Goal: Find specific page/section: Find specific page/section

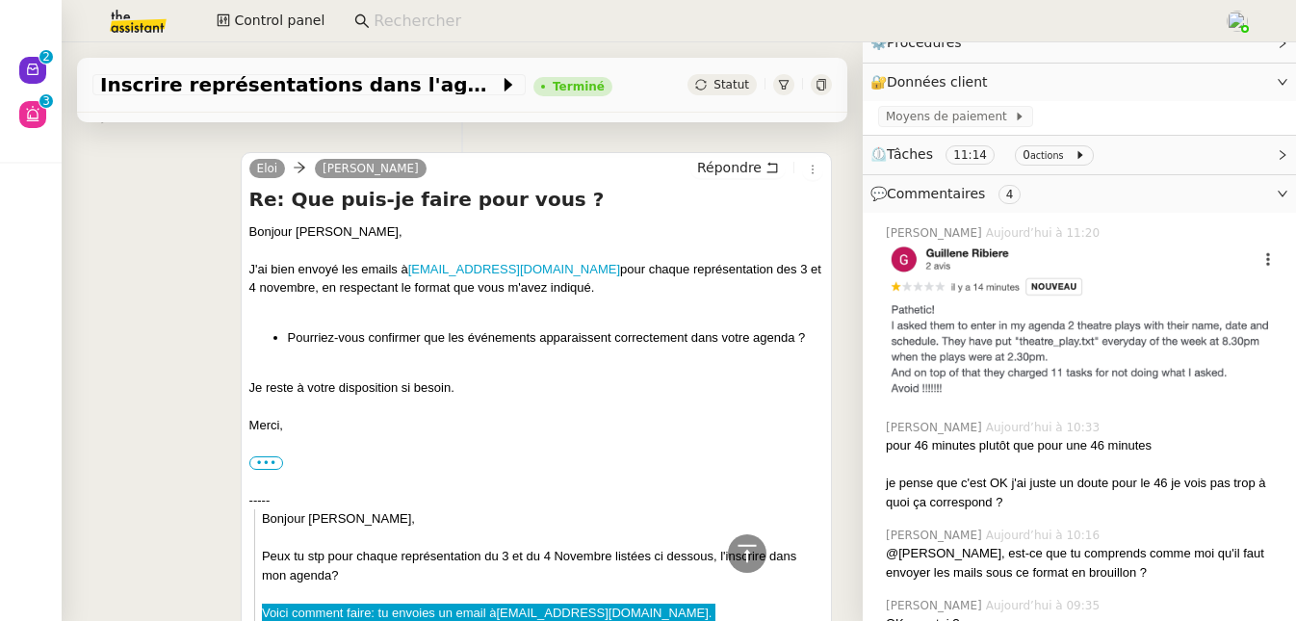
scroll to position [2084, 0]
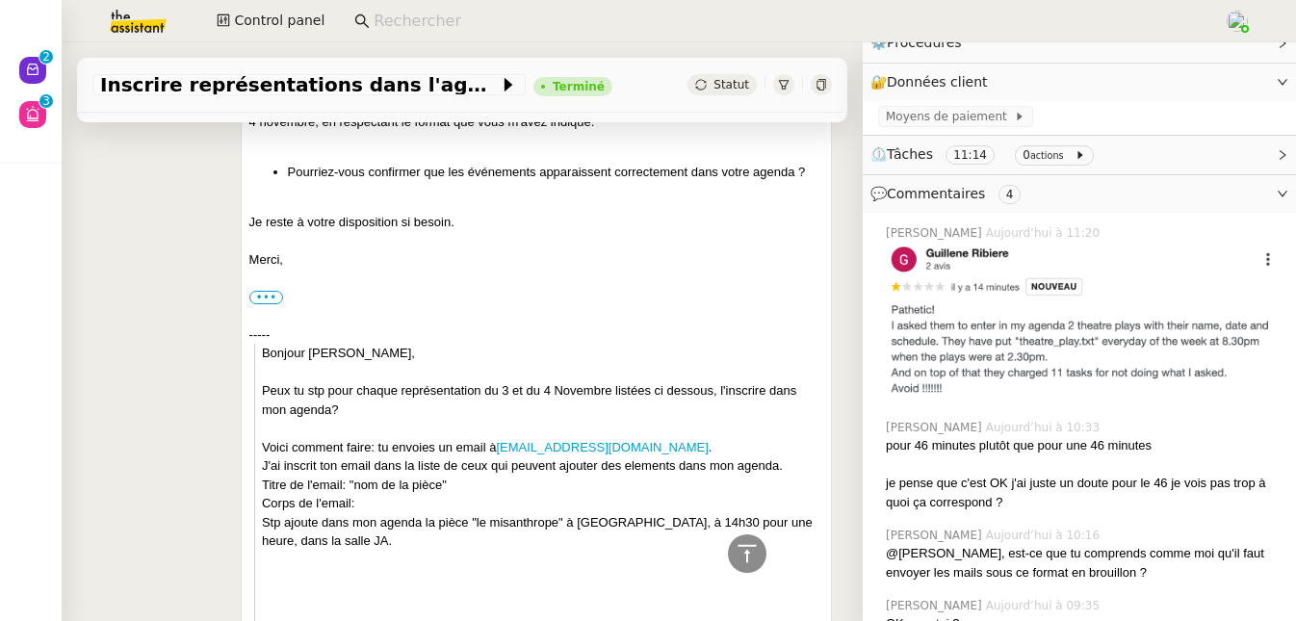
click at [537, 438] on div at bounding box center [542, 428] width 561 height 19
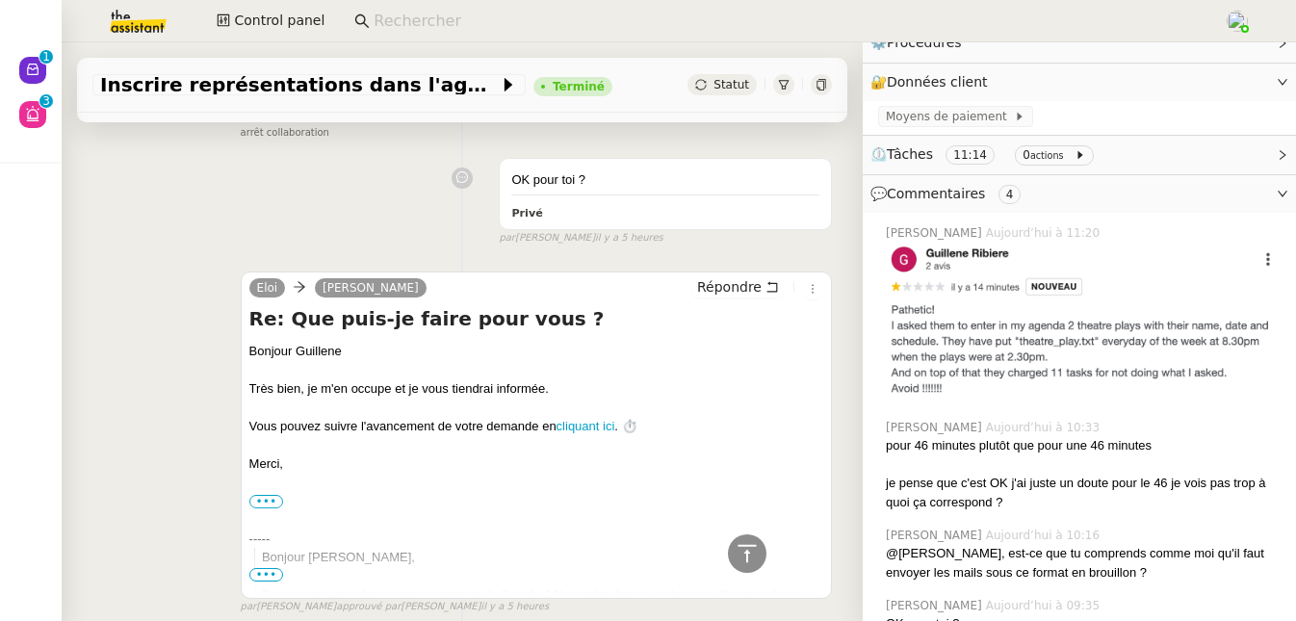
scroll to position [4406, 0]
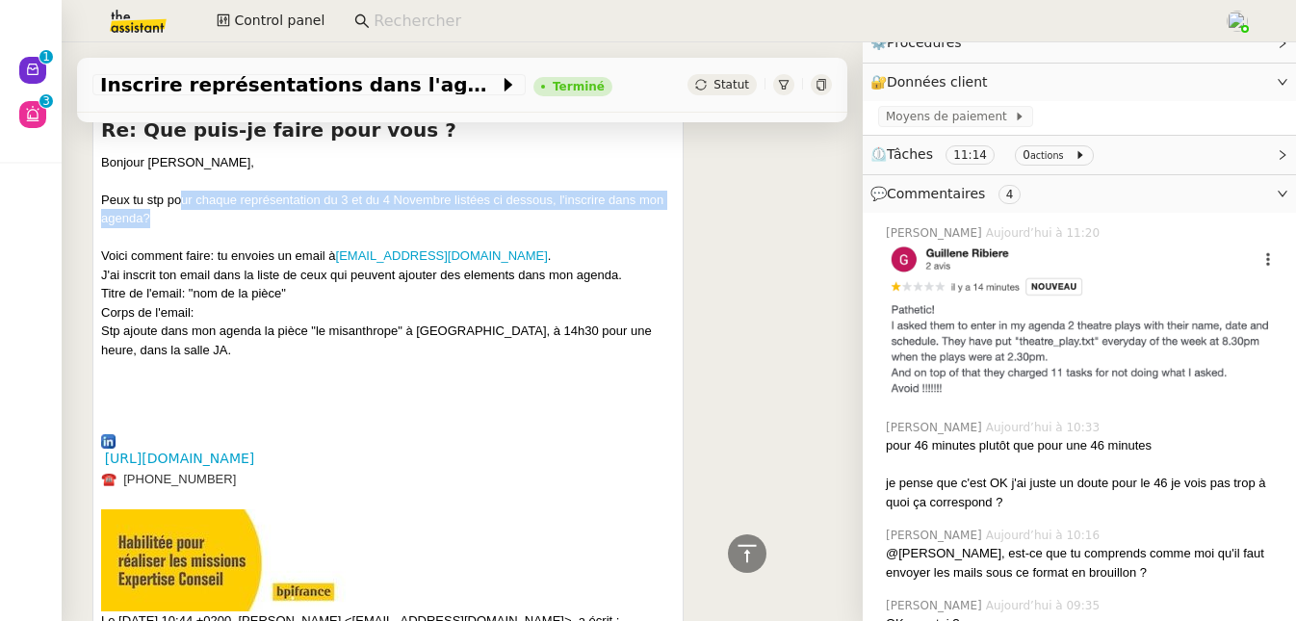
drag, startPoint x: 178, startPoint y: 216, endPoint x: 554, endPoint y: 235, distance: 376.8
click at [554, 228] on div "Peux tu stp pour chaque représentation du 3 et du 4 Novembre listées ci dessous…" at bounding box center [388, 210] width 574 height 38
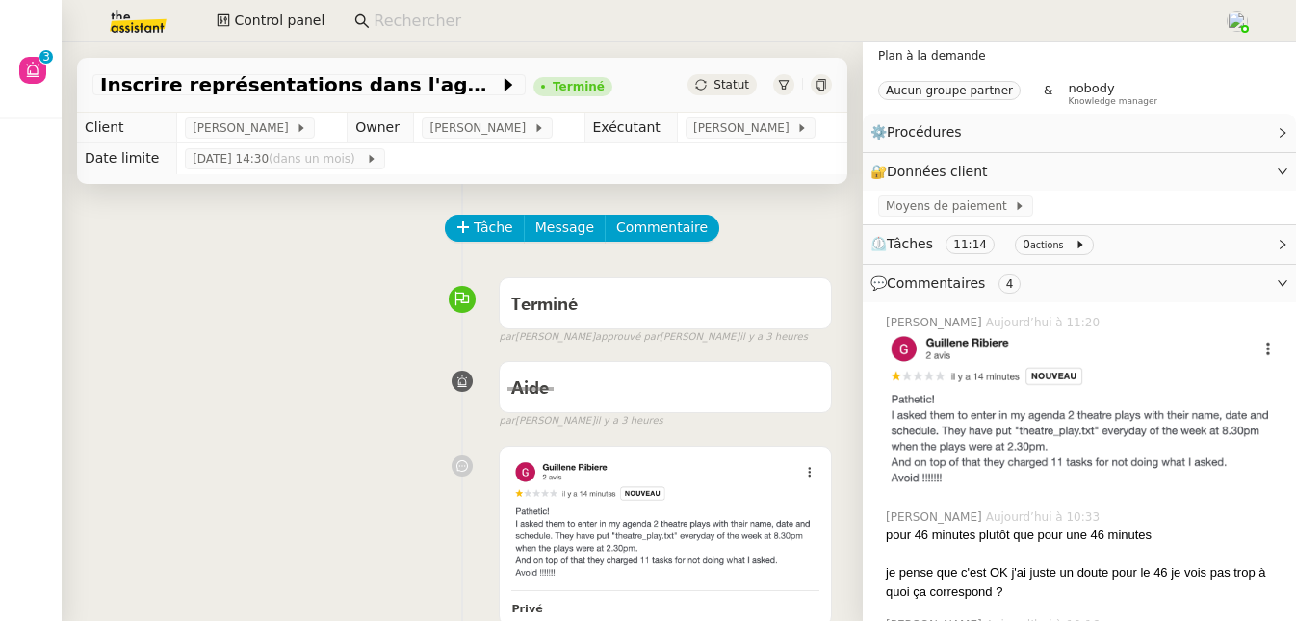
scroll to position [0, 0]
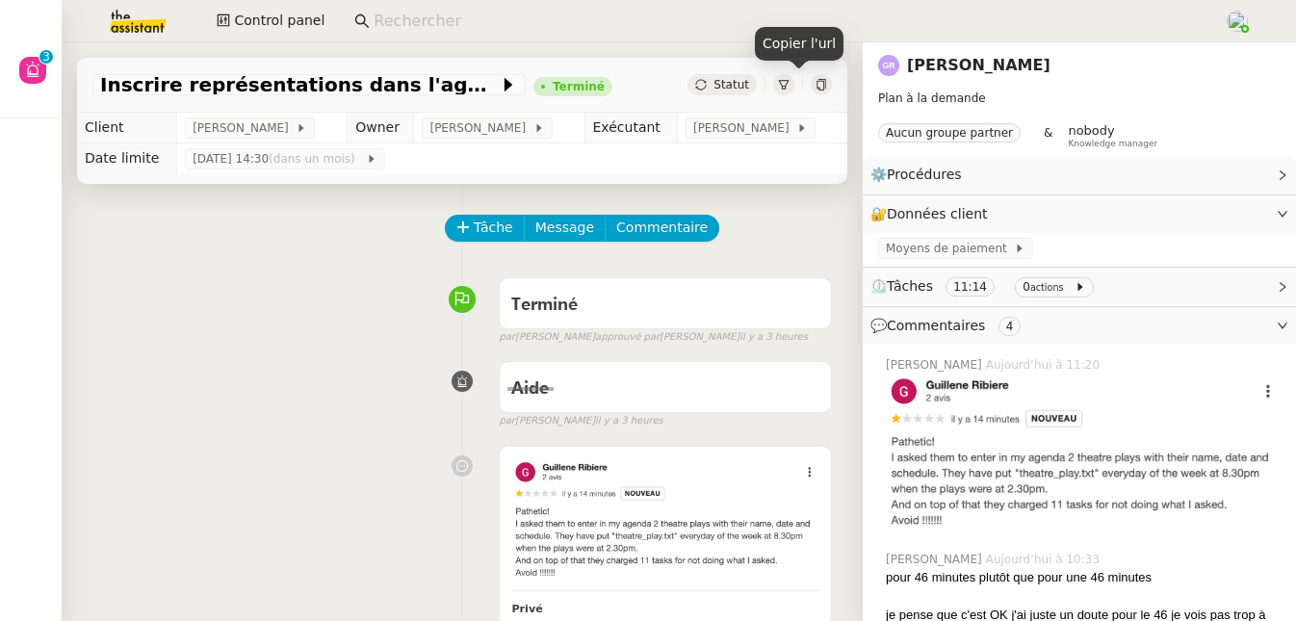
click at [815, 86] on icon at bounding box center [821, 85] width 12 height 12
click at [468, 15] on input at bounding box center [788, 22] width 831 height 26
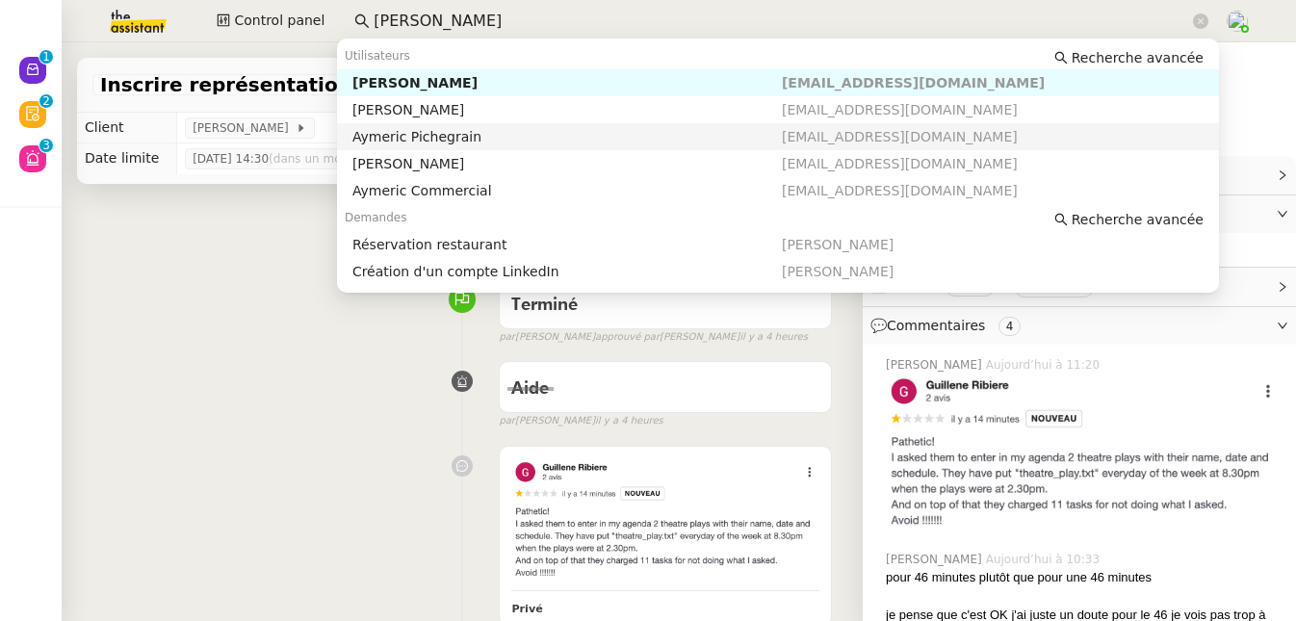
click at [472, 130] on div "Aymeric Pichegrain" at bounding box center [566, 136] width 429 height 17
type input "aymerich"
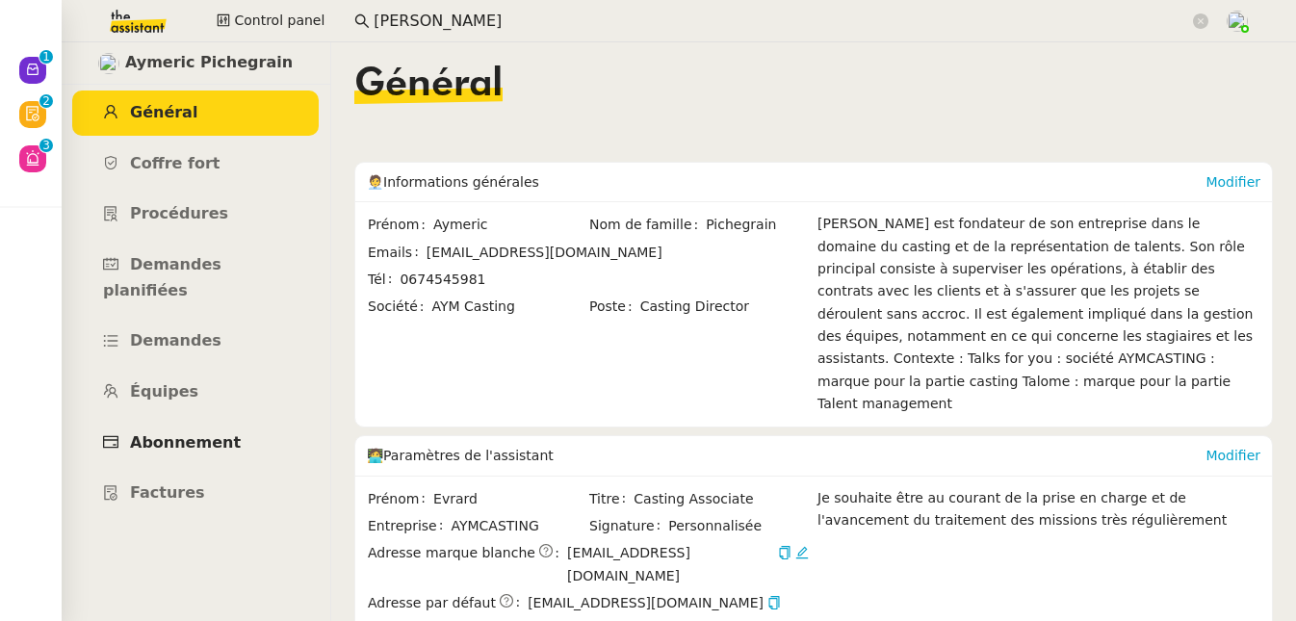
click at [188, 433] on span "Abonnement" at bounding box center [185, 442] width 111 height 18
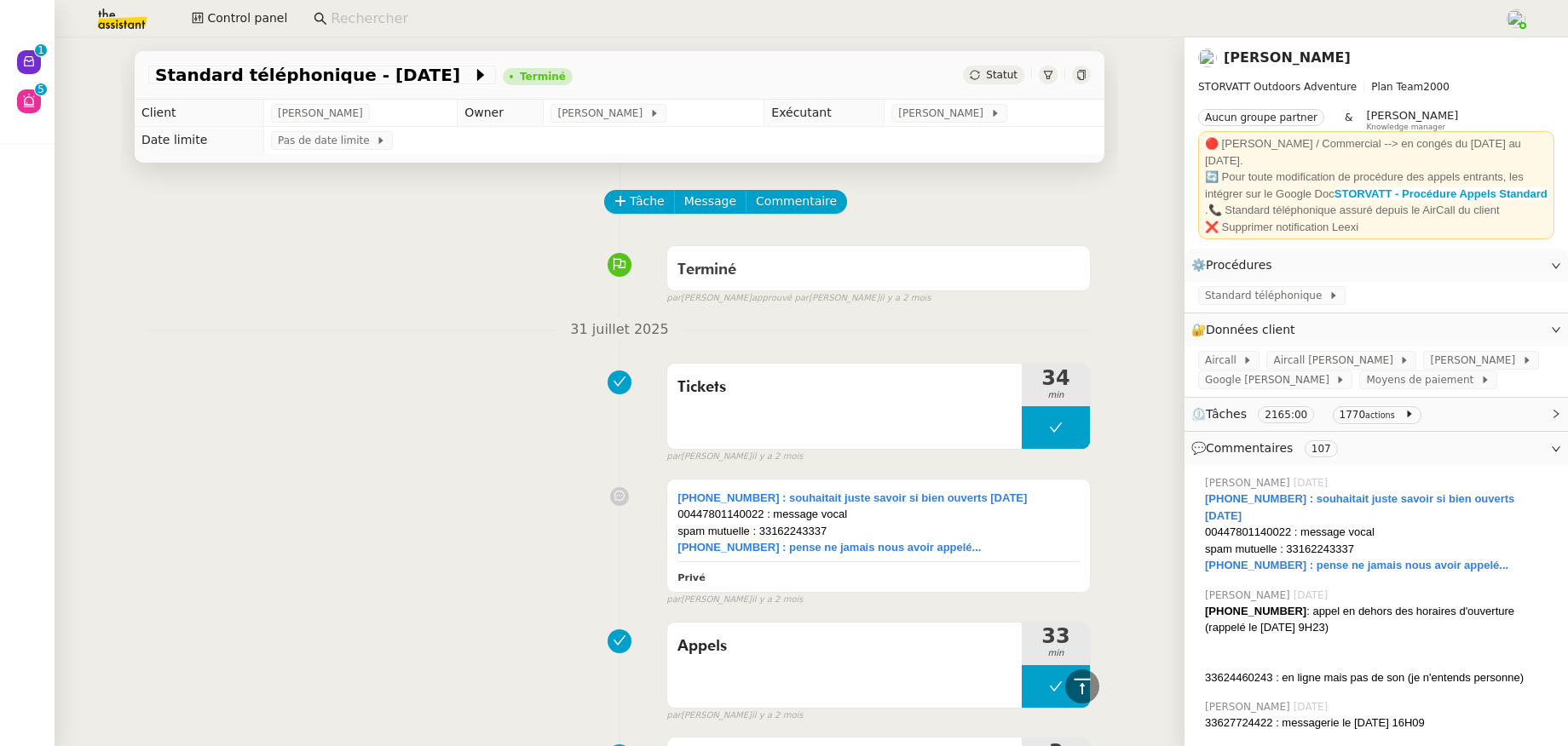
scroll to position [3304, 0]
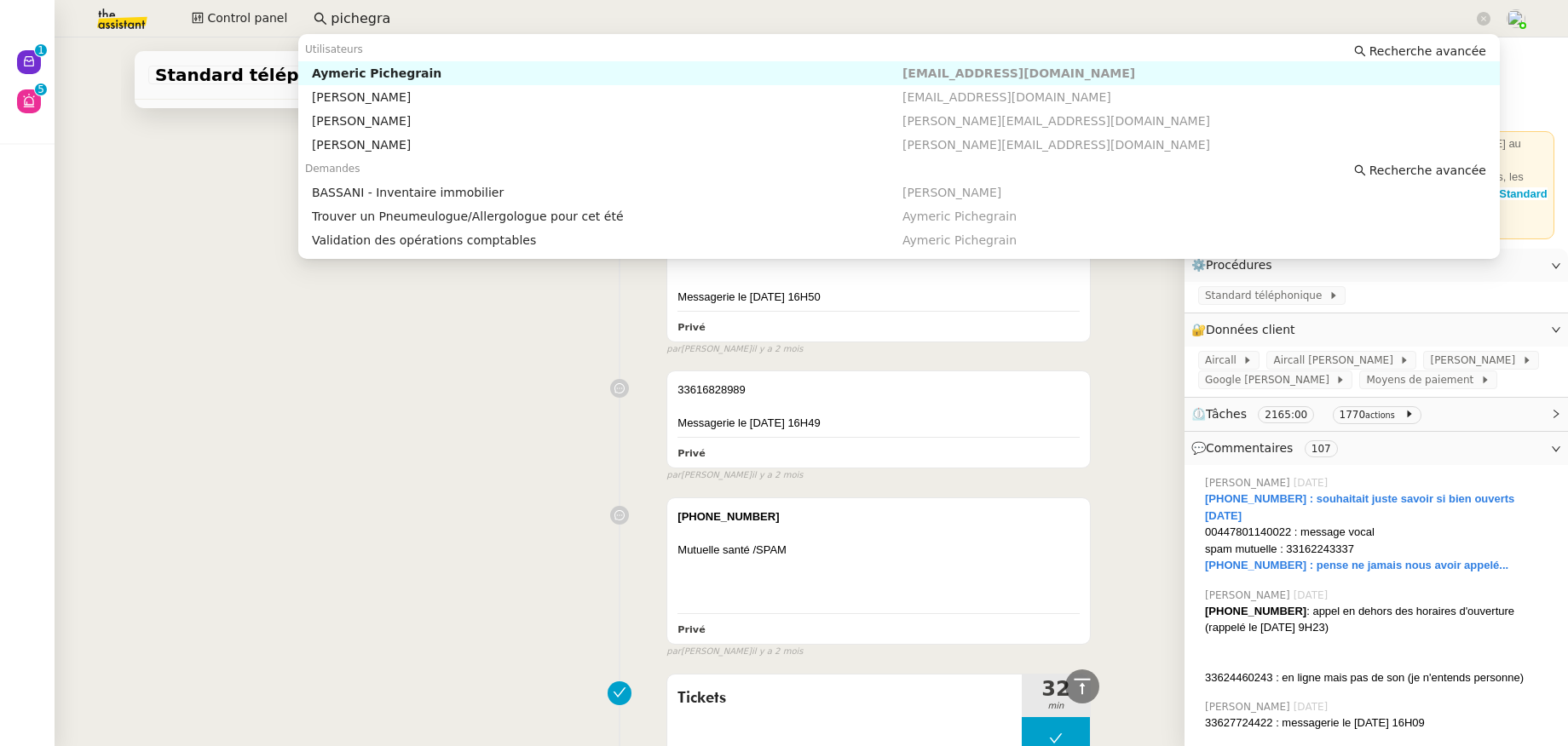
click at [403, 81] on nz-auto-option "Aymeric Pichegrain aymeric@aymcasting.com" at bounding box center [899, 73] width 1201 height 24
type input "pichegra"
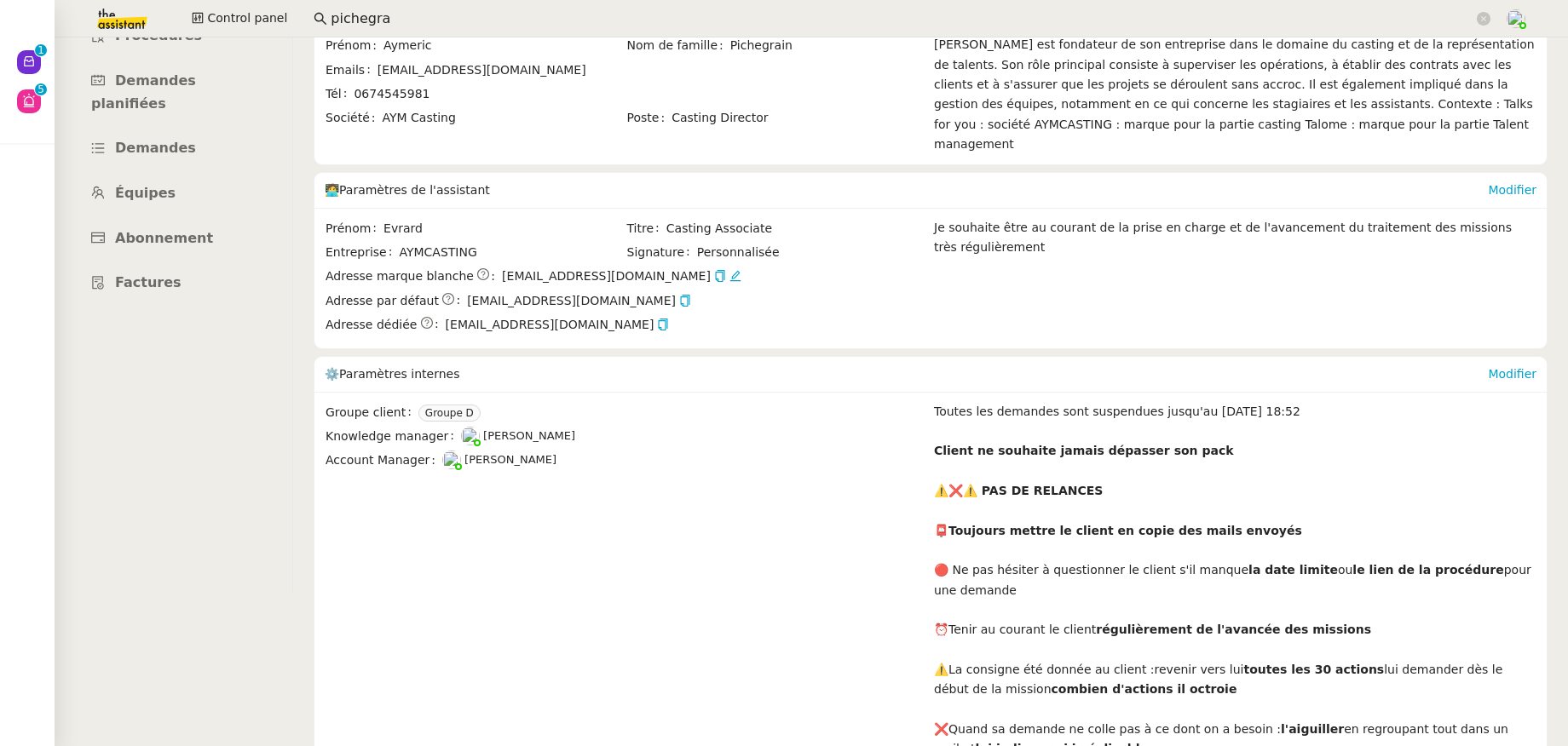
scroll to position [279, 0]
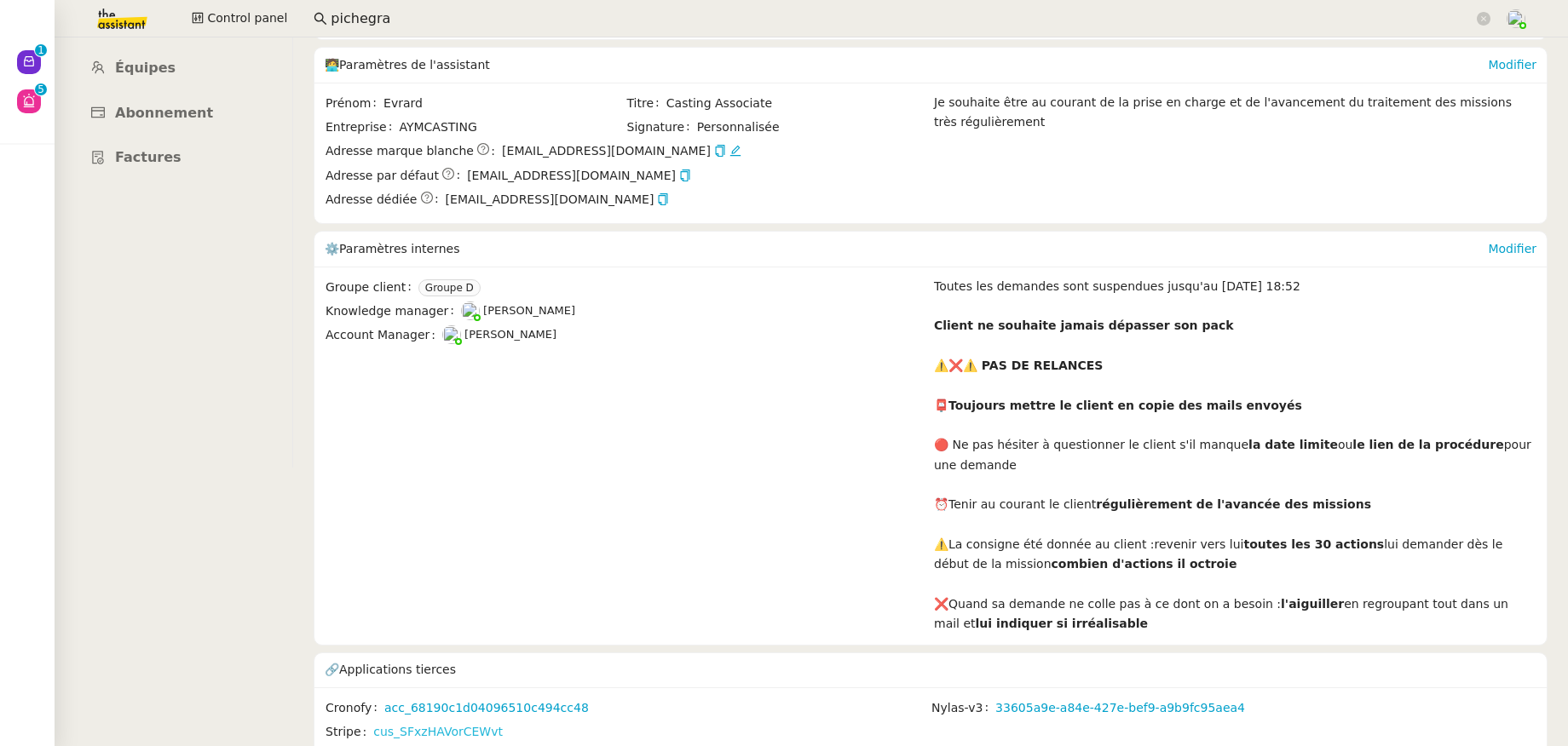
click at [482, 722] on link "cus_SFxzHAVorCEWvt" at bounding box center [438, 732] width 129 height 19
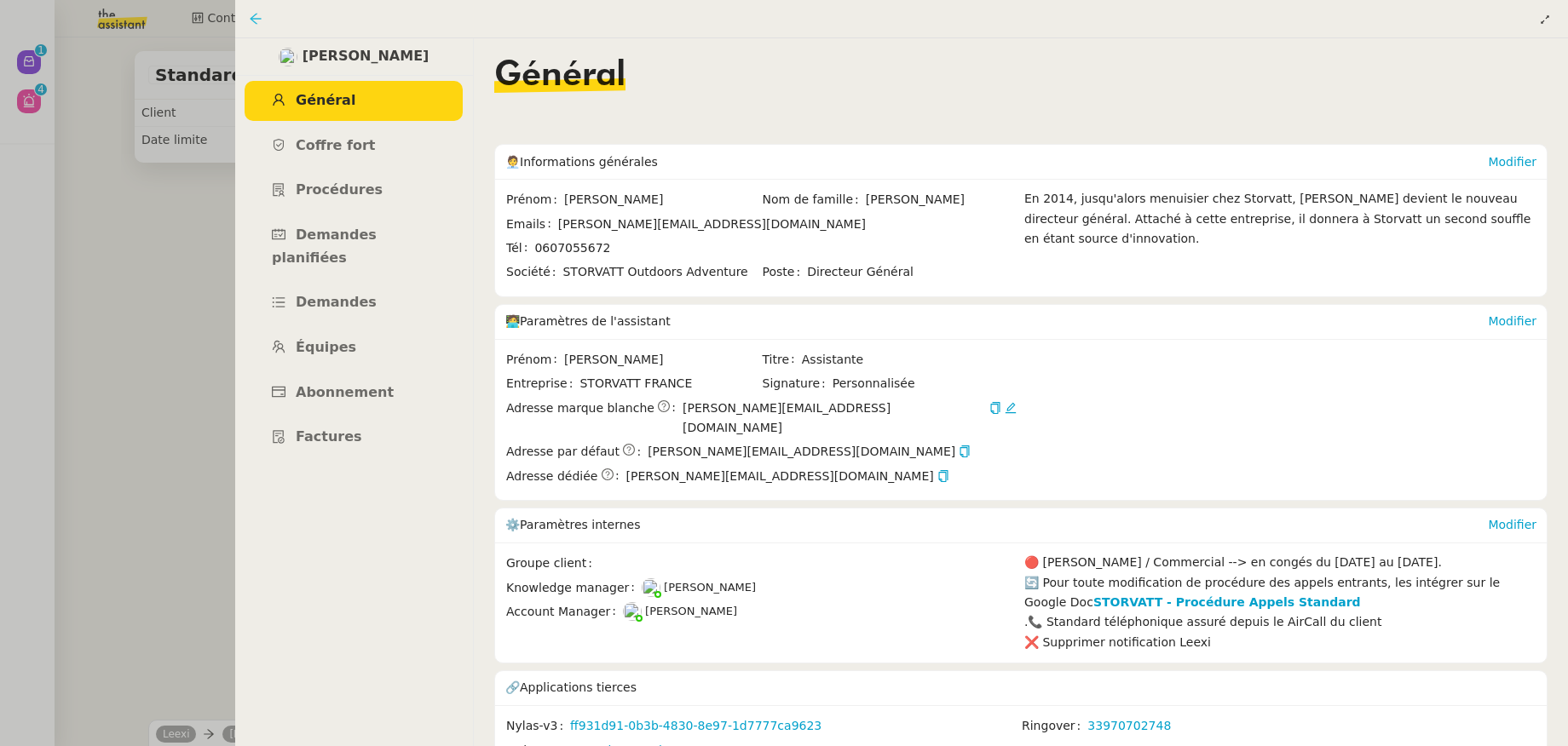
scroll to position [23374, 0]
